Goal: Check status

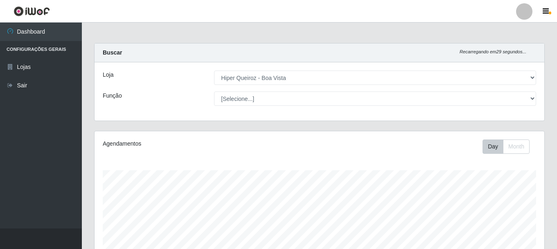
select select "514"
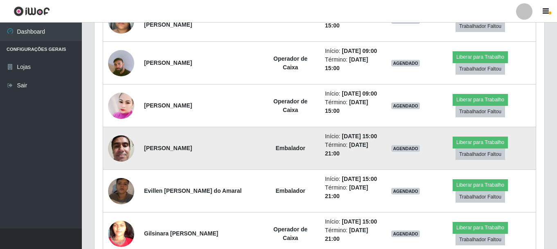
scroll to position [408, 0]
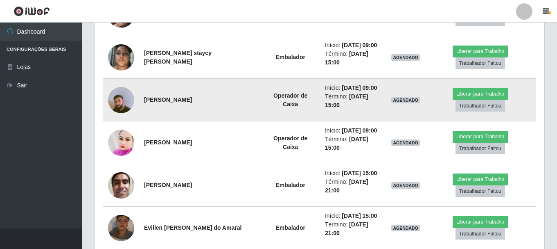
click at [120, 98] on img at bounding box center [121, 100] width 26 height 47
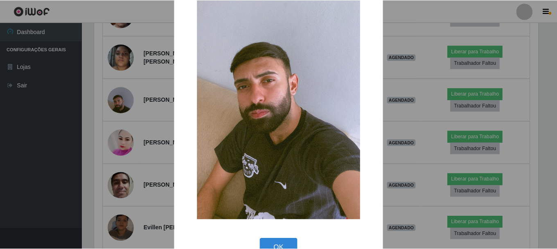
scroll to position [73, 0]
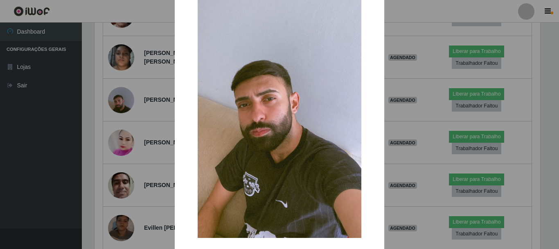
click at [124, 114] on div "× OK Cancel" at bounding box center [279, 124] width 559 height 249
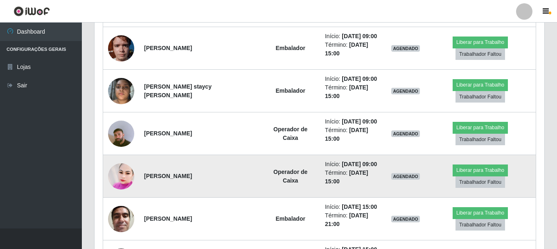
scroll to position [326, 0]
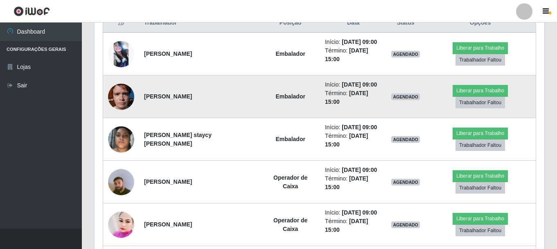
click at [121, 91] on img at bounding box center [121, 96] width 26 height 35
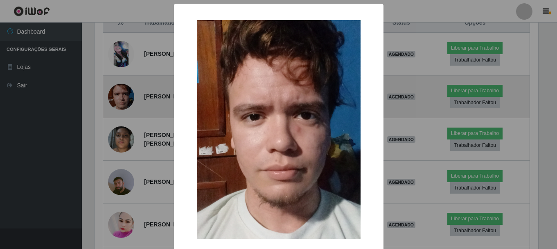
scroll to position [170, 446]
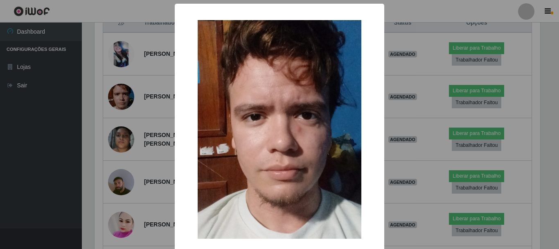
click at [154, 123] on div "× OK Cancel" at bounding box center [279, 124] width 559 height 249
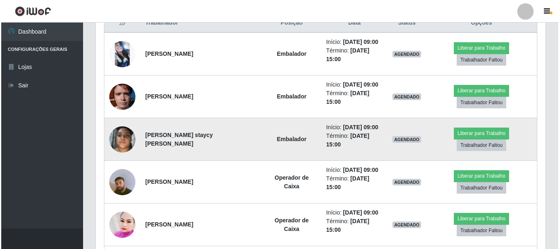
scroll to position [285, 0]
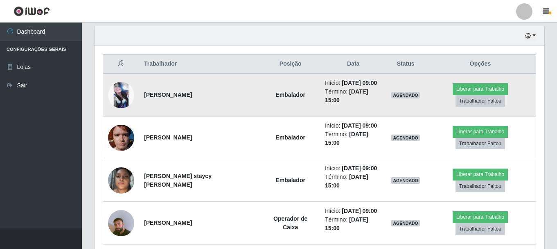
click at [121, 89] on img at bounding box center [121, 95] width 26 height 26
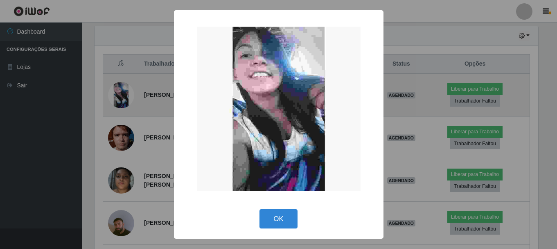
scroll to position [170, 446]
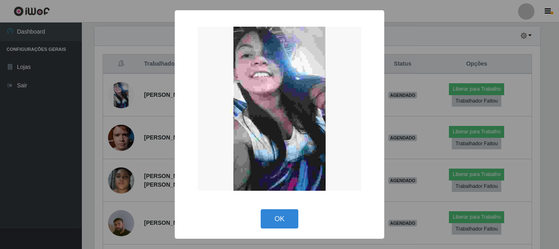
click at [158, 116] on div "× OK Cancel" at bounding box center [279, 124] width 559 height 249
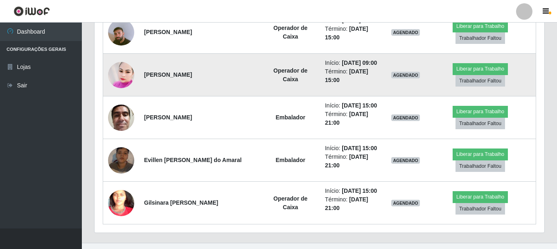
scroll to position [490, 0]
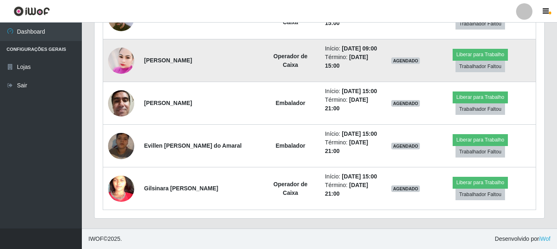
click at [120, 57] on img at bounding box center [121, 60] width 26 height 30
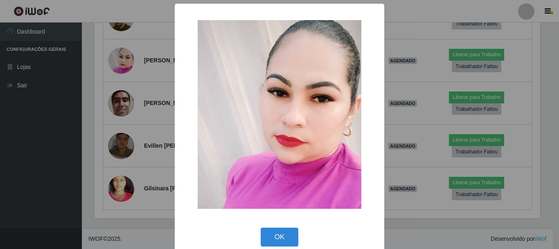
click at [159, 148] on div "× OK Cancel" at bounding box center [279, 124] width 559 height 249
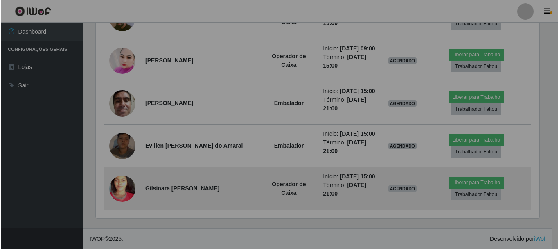
scroll to position [170, 450]
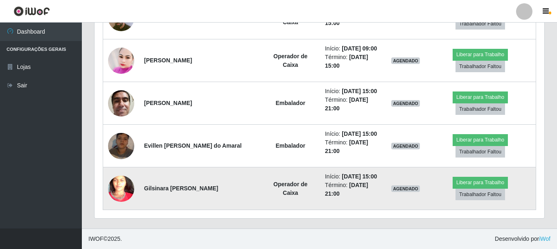
click at [125, 186] on img at bounding box center [121, 188] width 26 height 57
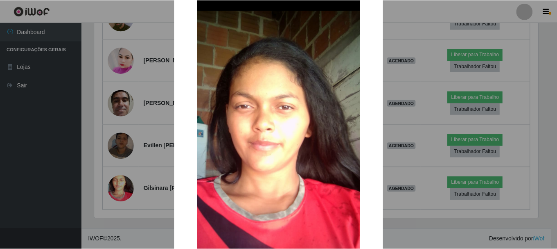
scroll to position [41, 0]
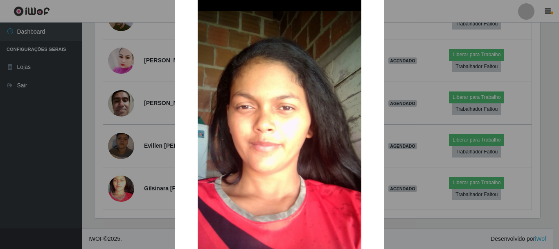
click at [133, 167] on div "× OK Cancel" at bounding box center [279, 124] width 559 height 249
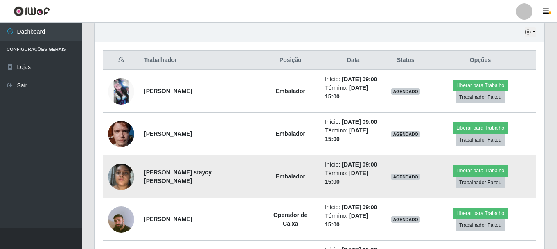
scroll to position [0, 0]
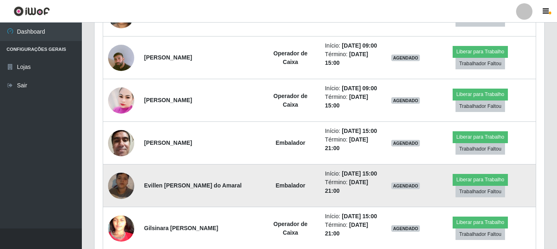
click at [120, 183] on img at bounding box center [121, 185] width 26 height 47
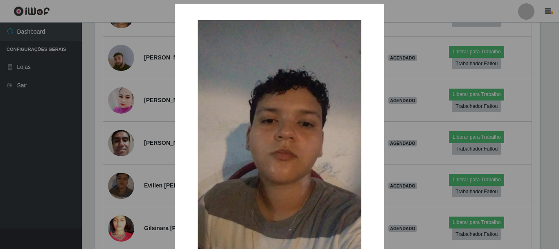
click at [85, 119] on div "× OK Cancel" at bounding box center [279, 124] width 559 height 249
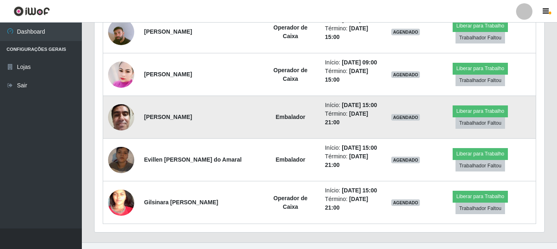
scroll to position [490, 0]
